Goal: Find specific page/section: Find specific page/section

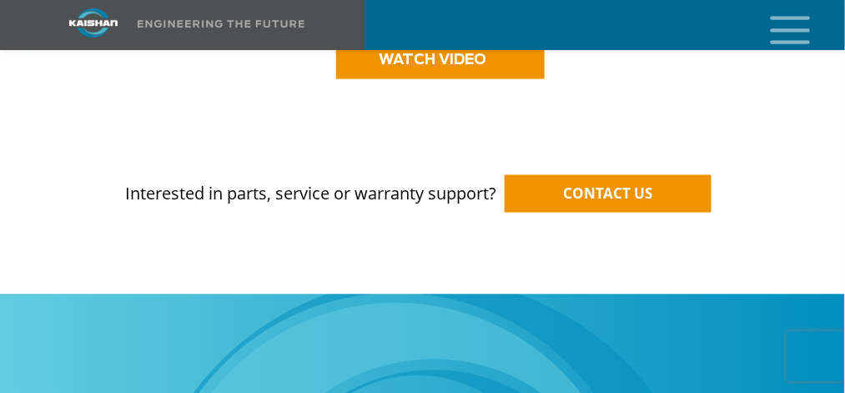
scroll to position [1799, 0]
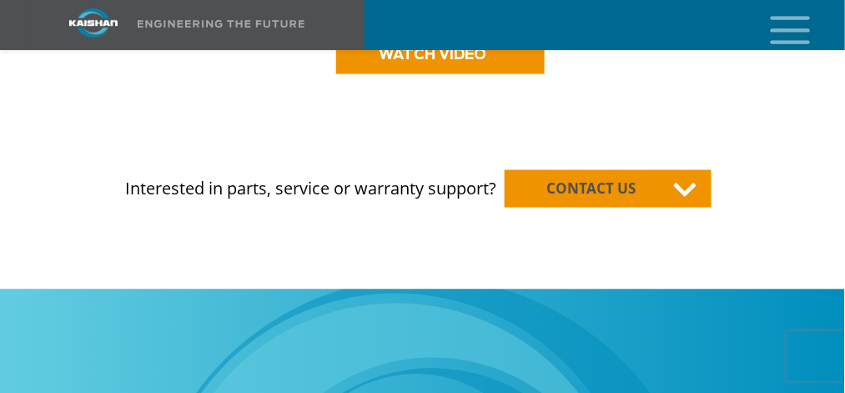
click at [628, 170] on link "CONTACT US" at bounding box center [608, 189] width 207 height 38
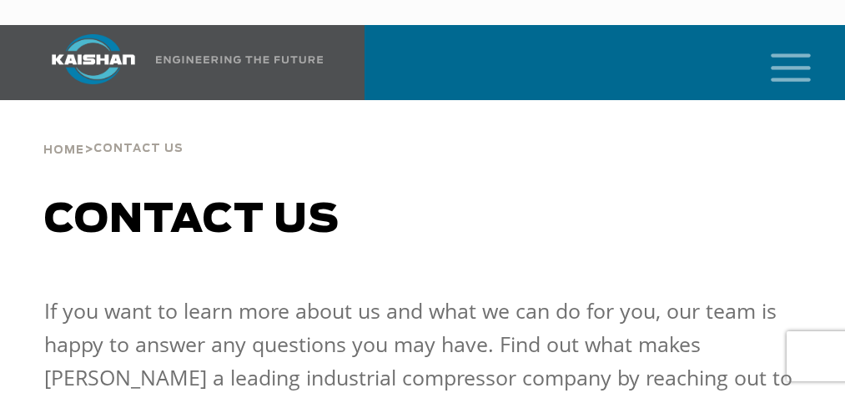
select select "**********"
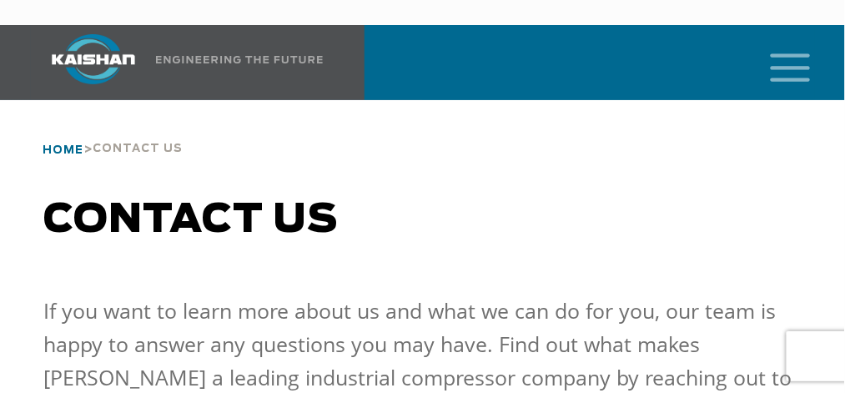
click at [55, 145] on span "Home" at bounding box center [63, 150] width 41 height 11
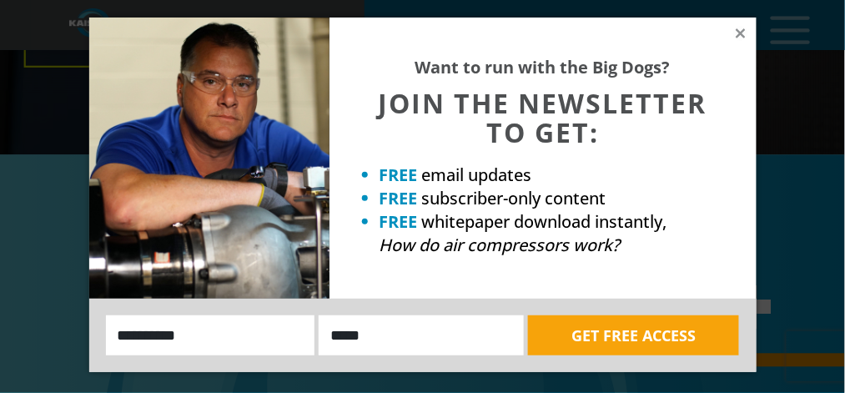
scroll to position [592, 0]
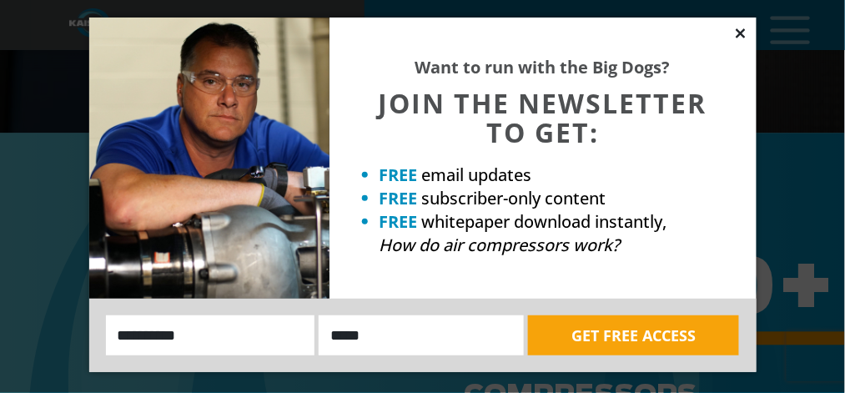
click at [743, 35] on icon at bounding box center [740, 33] width 15 height 15
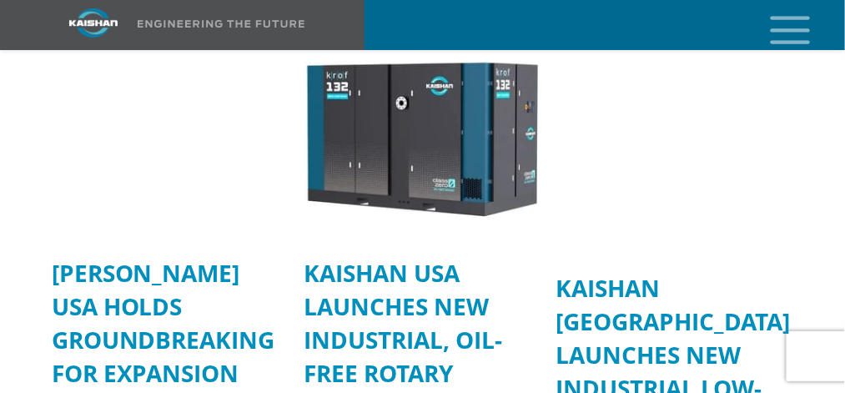
scroll to position [4874, 0]
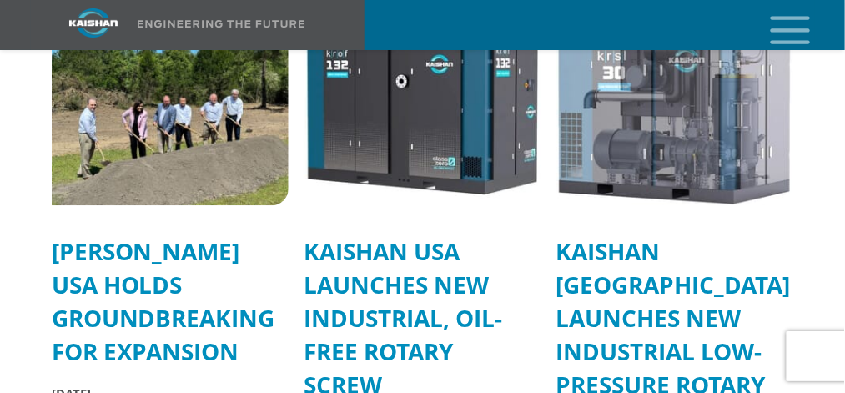
click at [125, 235] on link "Kaishan USA Holds Groundbreaking for Expansion" at bounding box center [164, 301] width 224 height 132
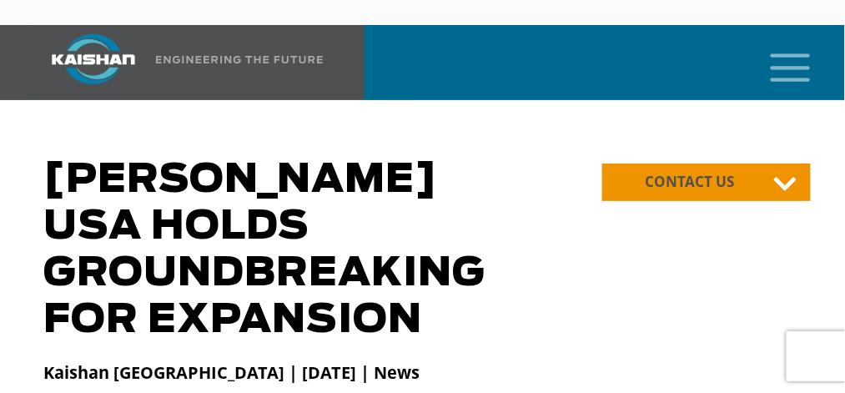
click at [701, 172] on span "CONTACT US" at bounding box center [690, 181] width 89 height 19
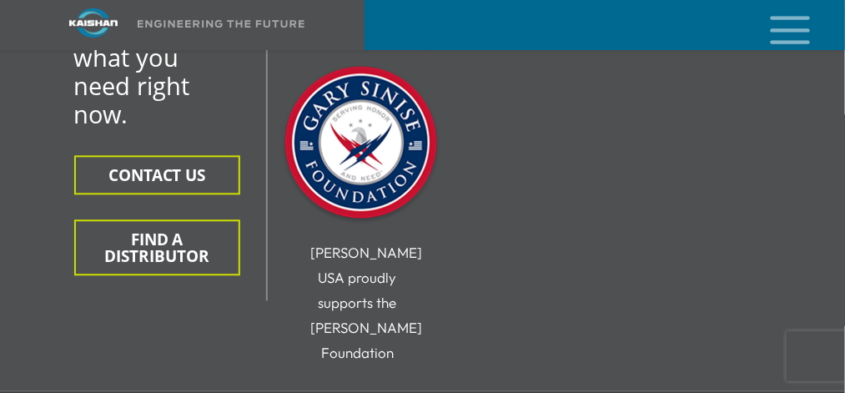
scroll to position [903, 0]
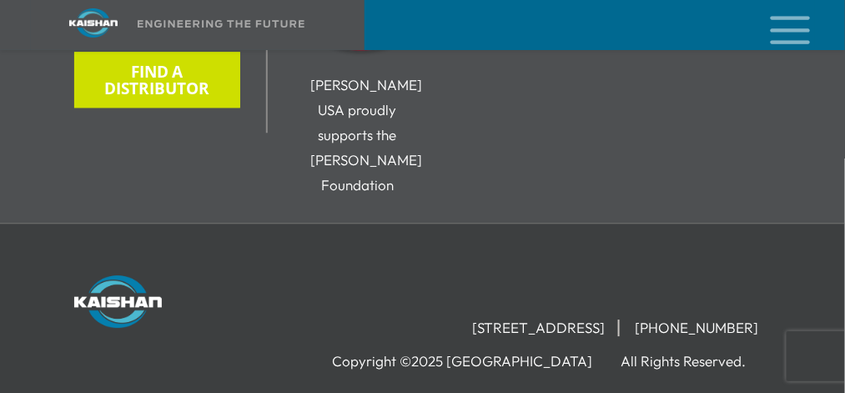
click at [177, 61] on button "FIND A DISTRIBUTOR" at bounding box center [157, 80] width 166 height 56
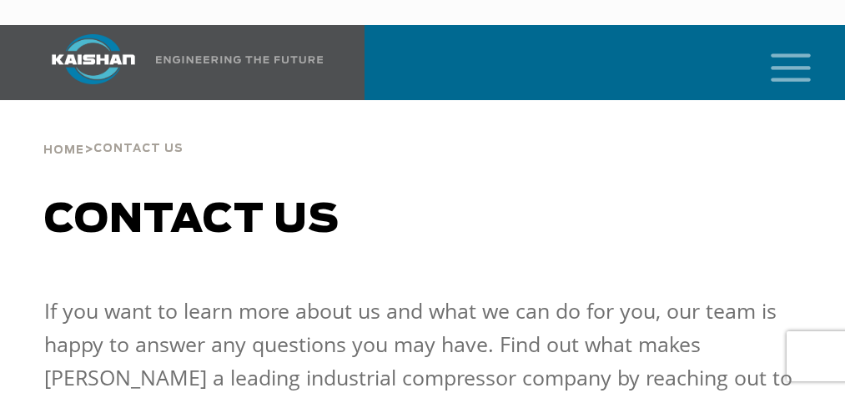
select select "**********"
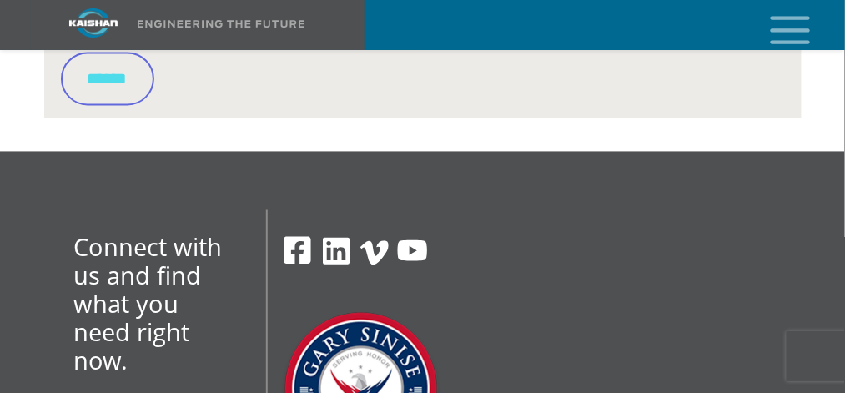
scroll to position [601, 0]
